Goal: Communication & Community: Participate in discussion

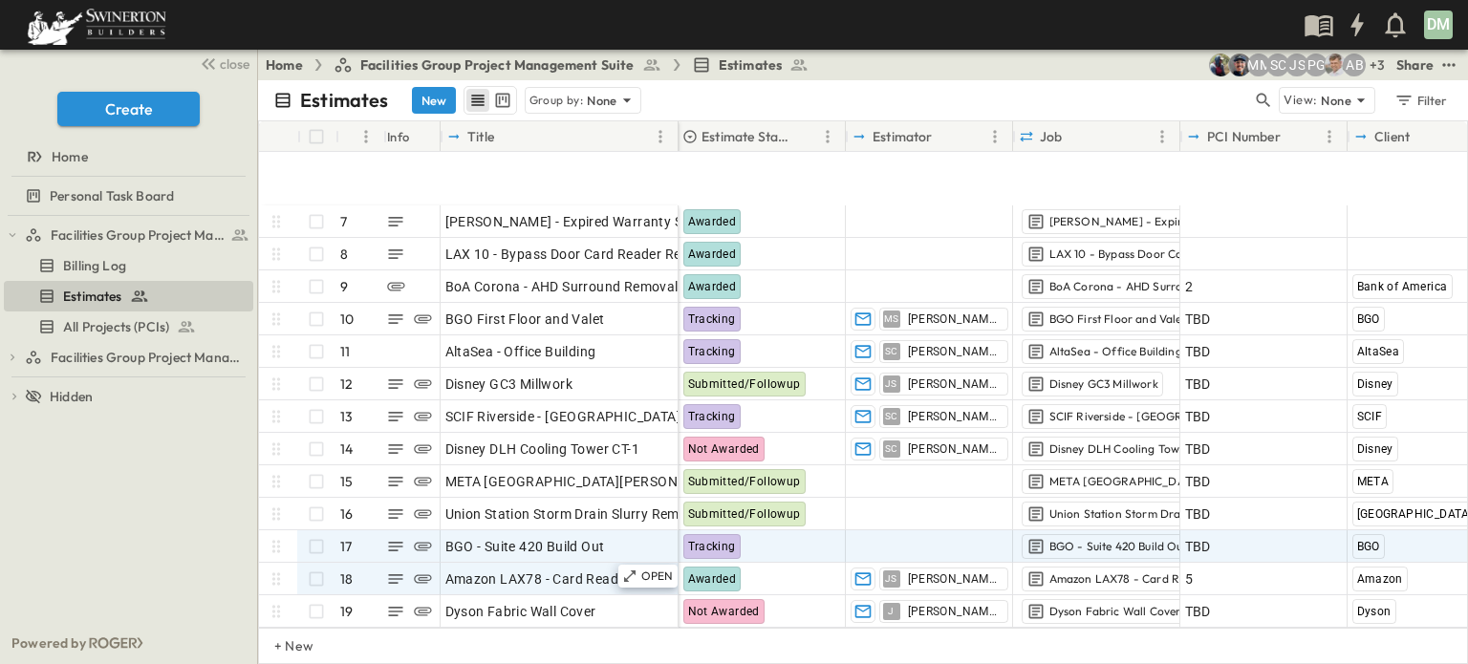
scroll to position [287, 0]
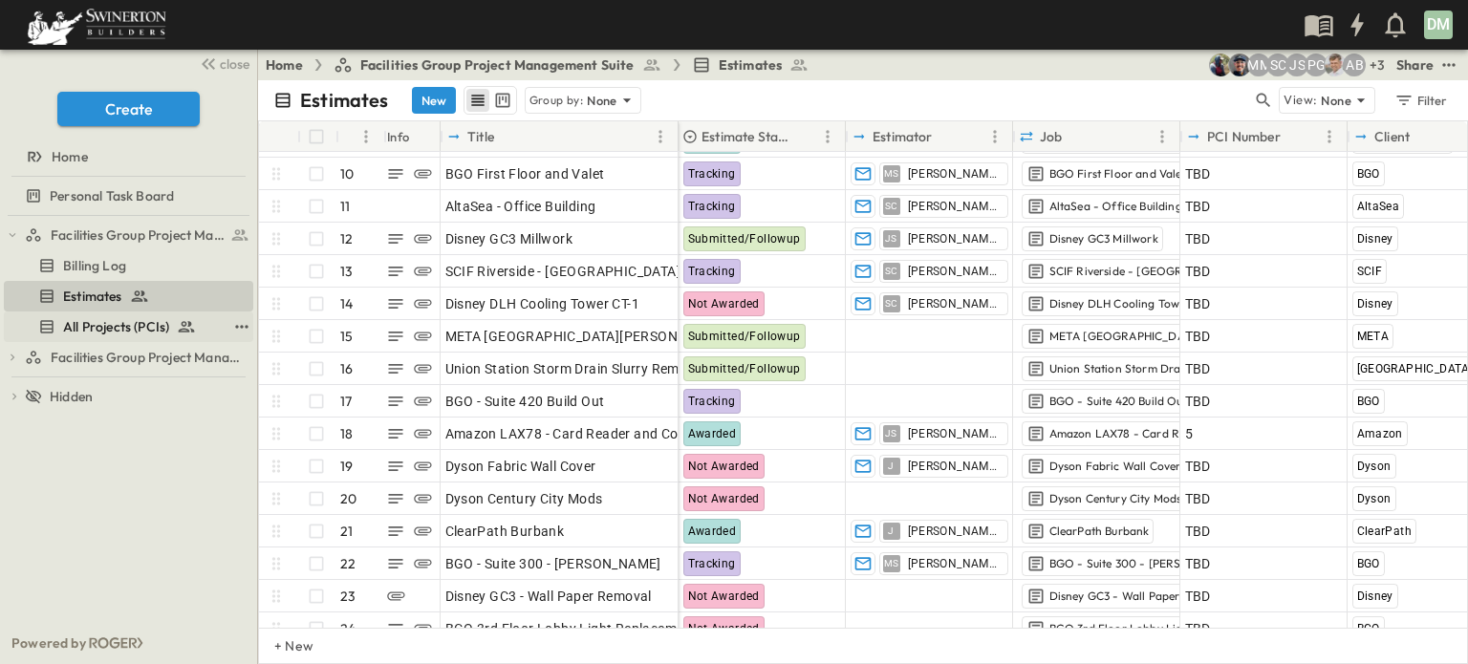
click at [142, 323] on span "All Projects (PCIs)" at bounding box center [116, 326] width 106 height 19
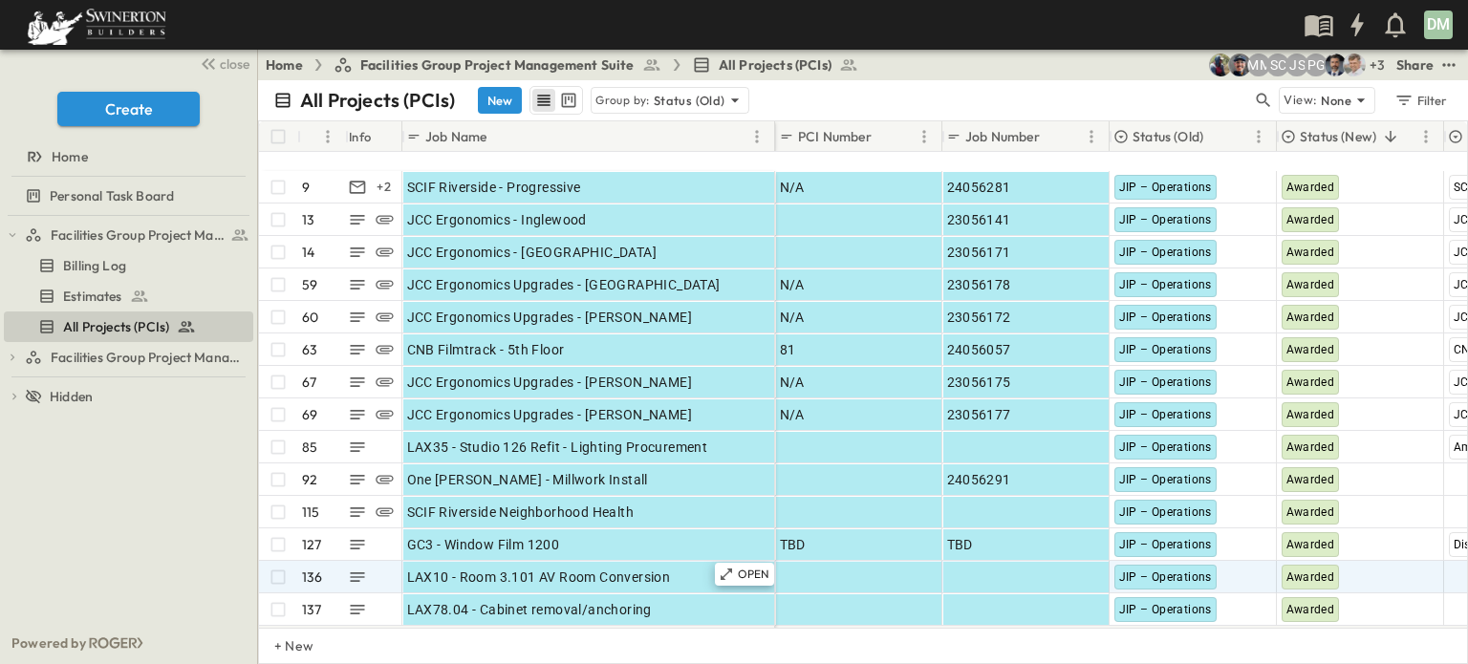
scroll to position [287, 0]
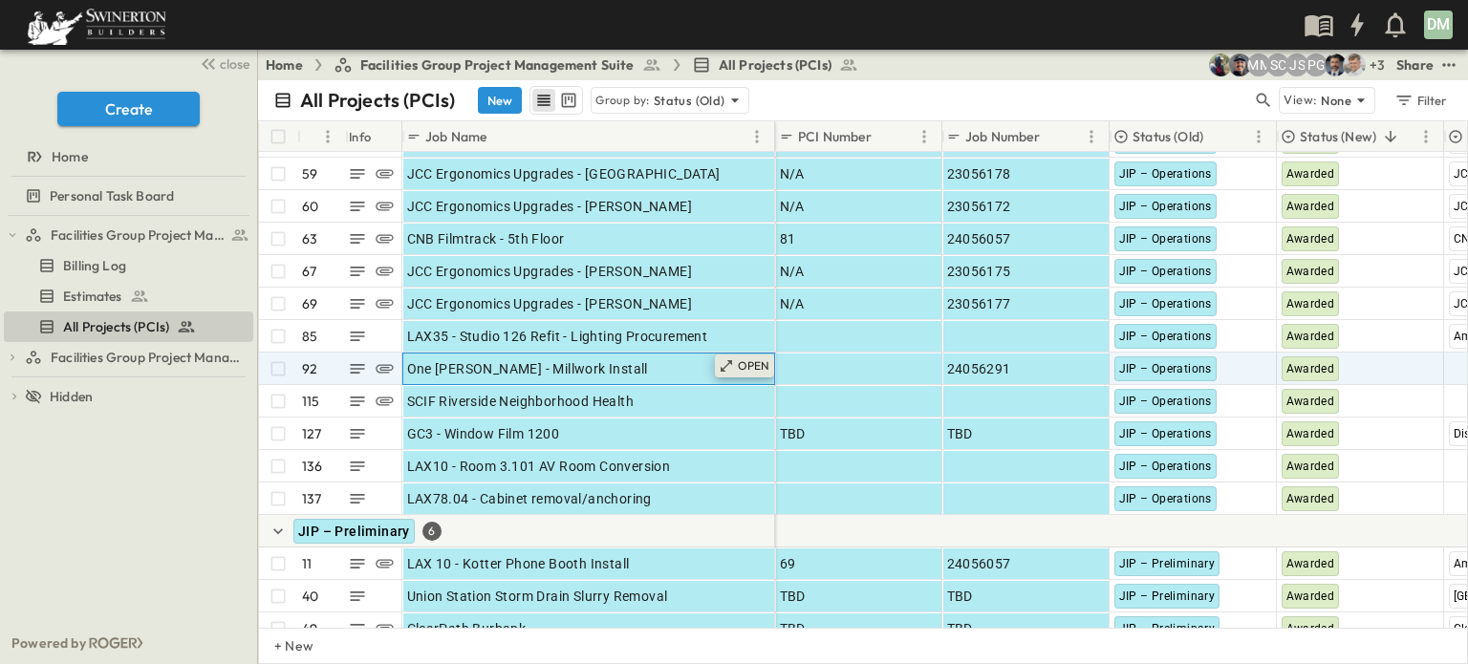
click at [735, 367] on div "OPEN" at bounding box center [744, 366] width 59 height 23
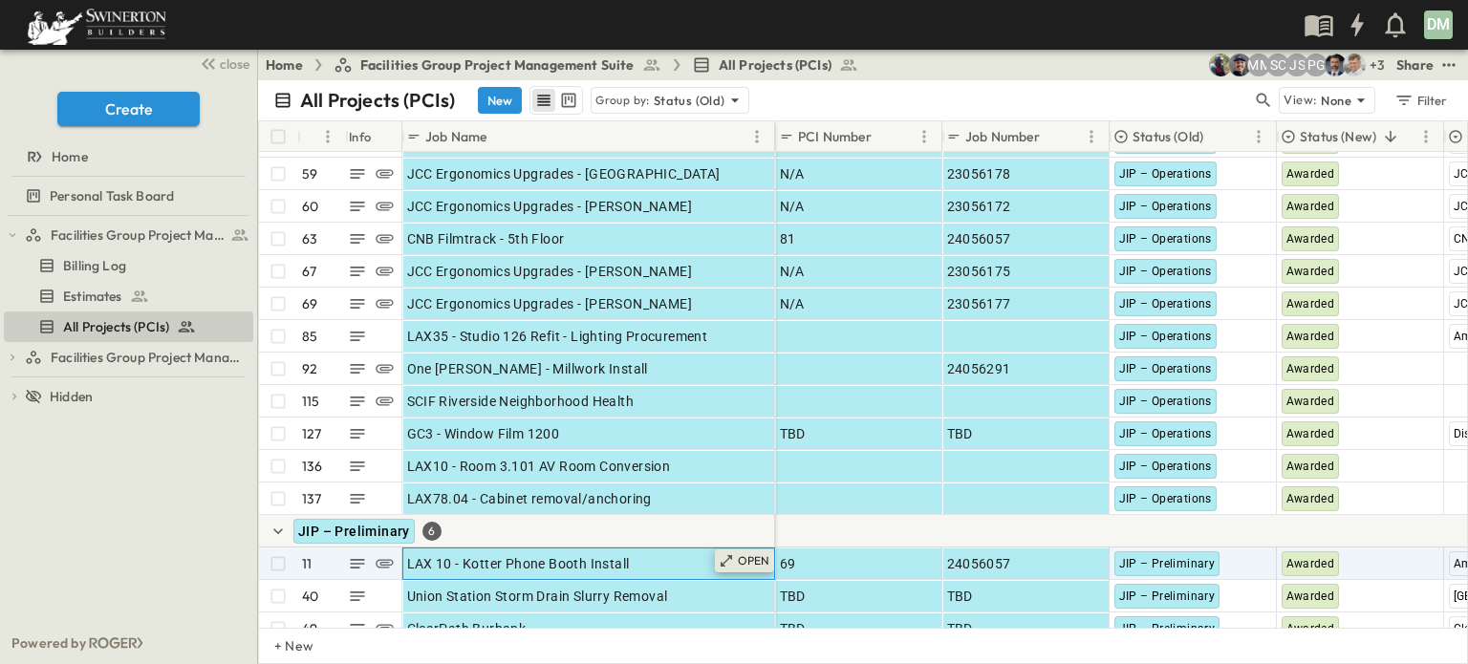
click at [761, 564] on p "OPEN" at bounding box center [754, 560] width 33 height 15
